Goal: Transaction & Acquisition: Download file/media

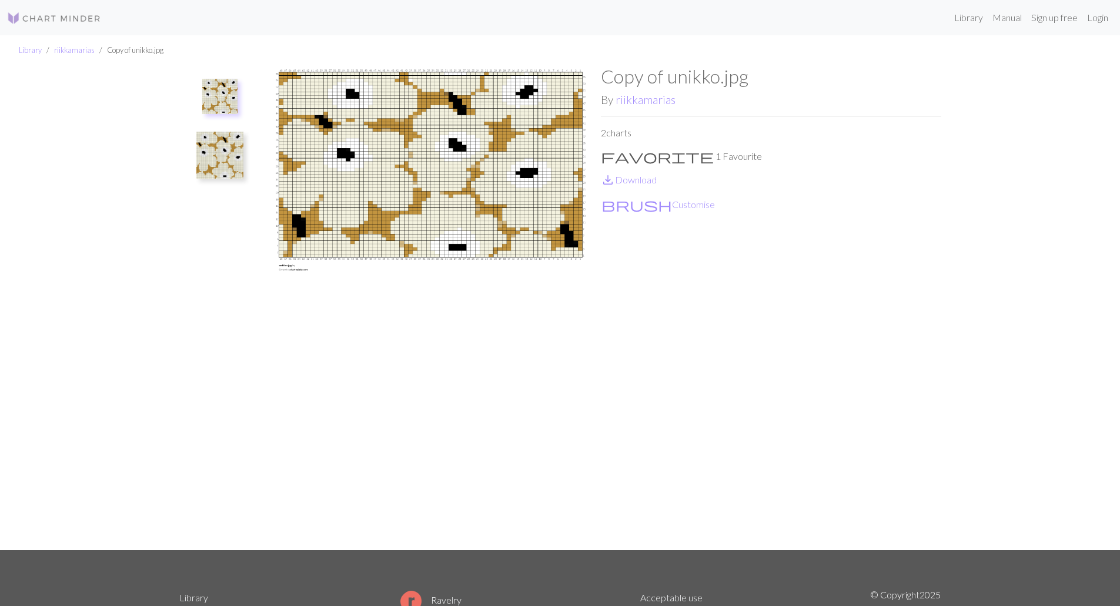
click at [223, 140] on img at bounding box center [219, 155] width 47 height 47
click at [221, 109] on img at bounding box center [219, 102] width 47 height 47
click at [216, 144] on img at bounding box center [219, 155] width 47 height 47
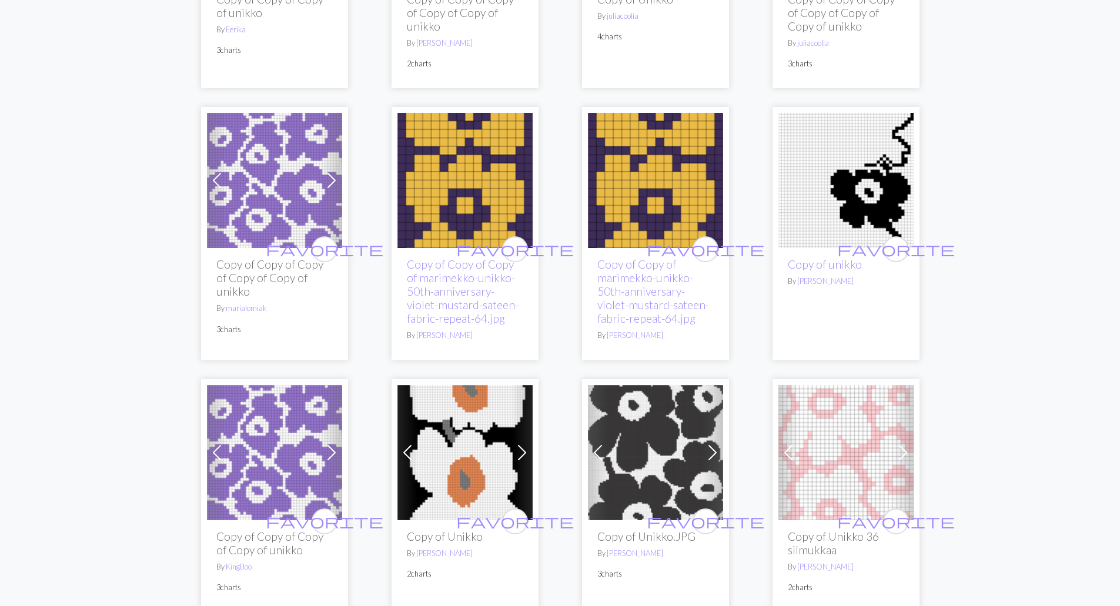
scroll to position [1470, 0]
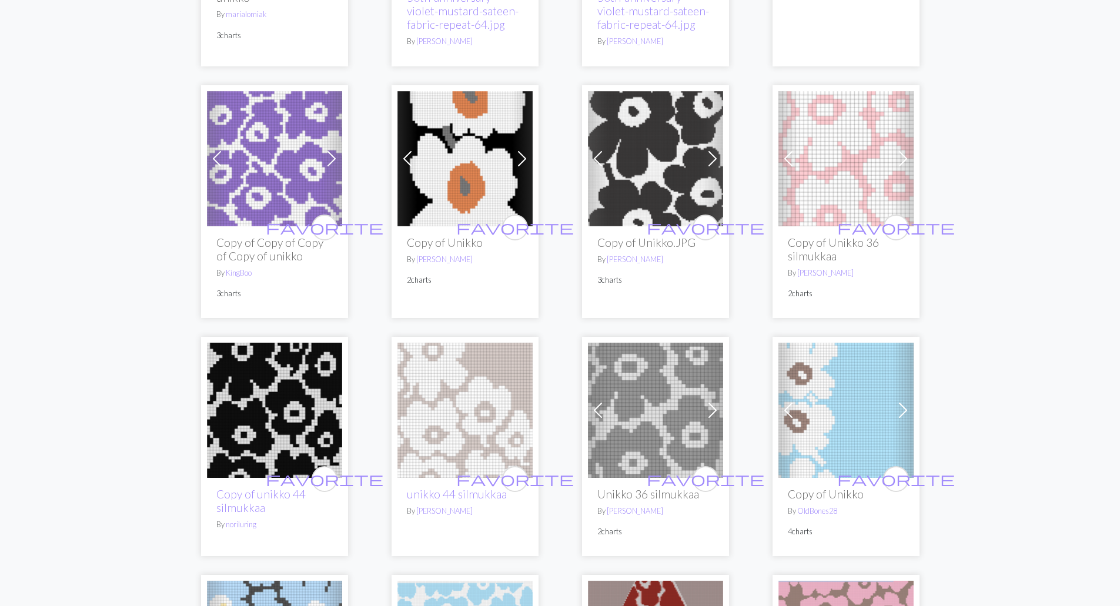
click at [295, 389] on img at bounding box center [274, 410] width 135 height 135
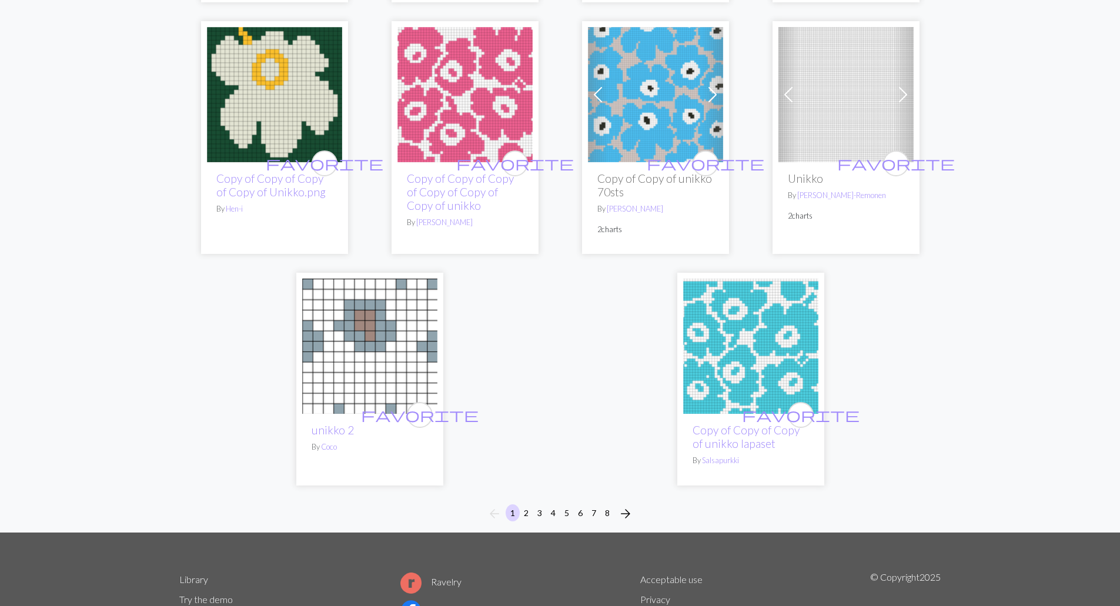
scroll to position [3116, 0]
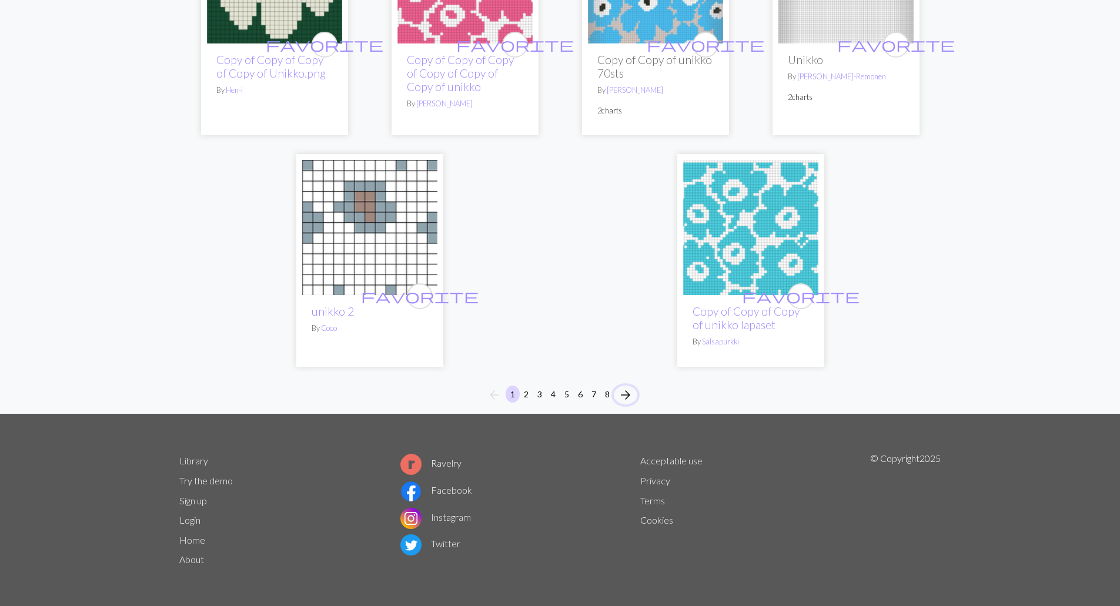
click at [627, 394] on span "arrow_forward" at bounding box center [625, 395] width 14 height 16
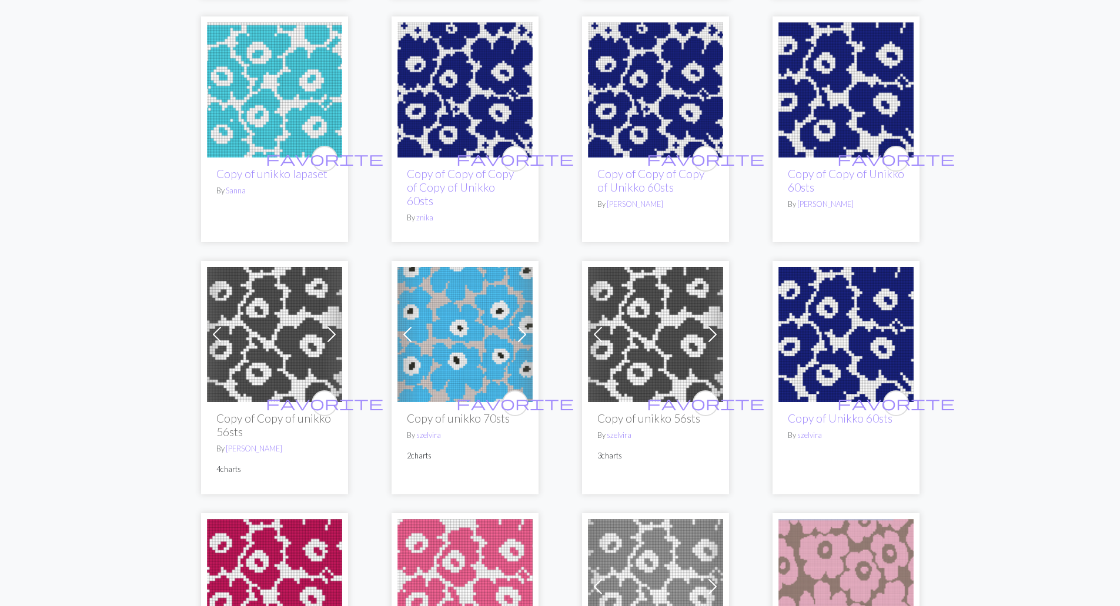
scroll to position [705, 0]
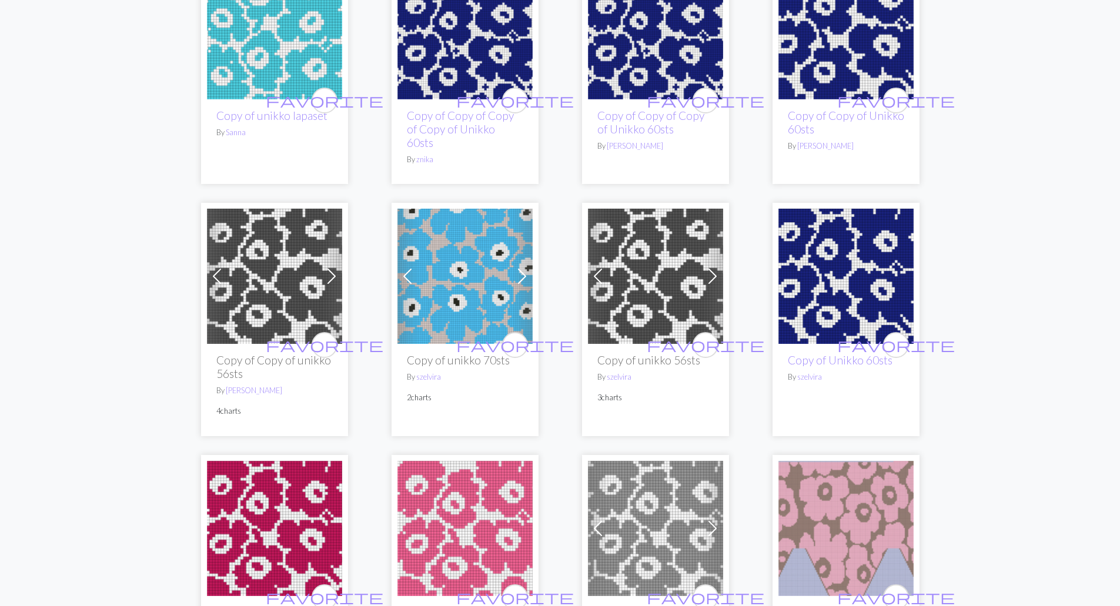
click at [523, 267] on span at bounding box center [522, 276] width 19 height 19
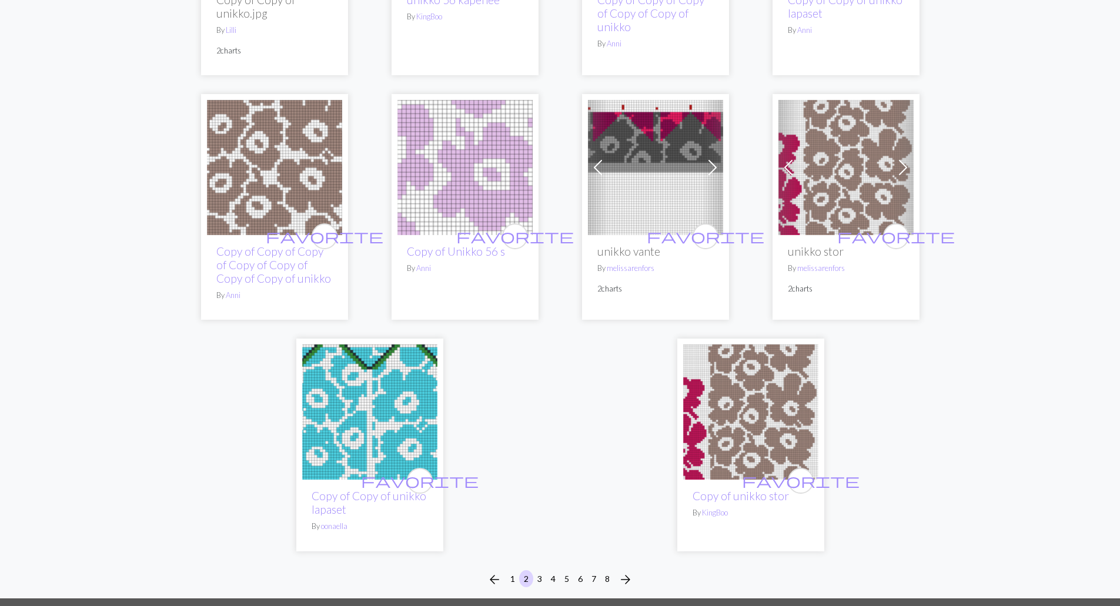
scroll to position [2939, 0]
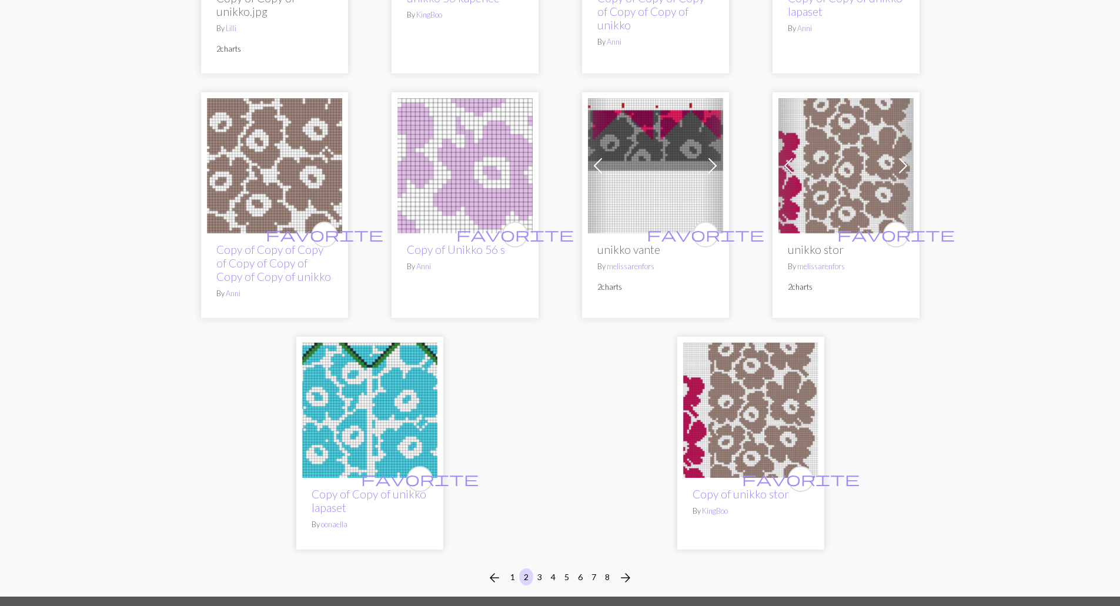
click at [730, 397] on img at bounding box center [750, 410] width 135 height 135
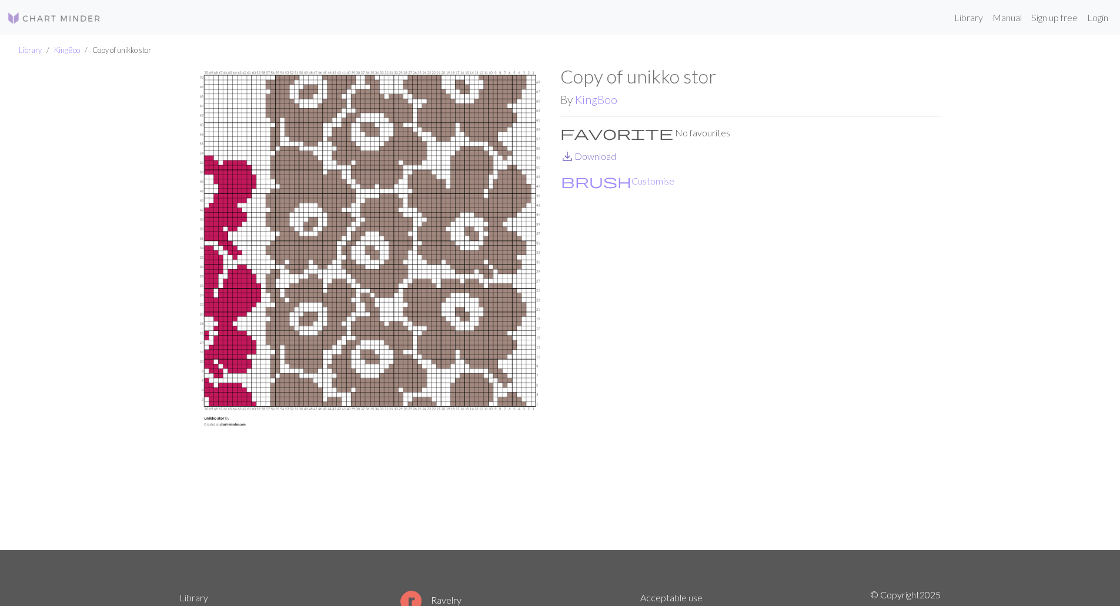
click at [597, 157] on link "save_alt Download" at bounding box center [588, 155] width 56 height 11
